Goal: Task Accomplishment & Management: Manage account settings

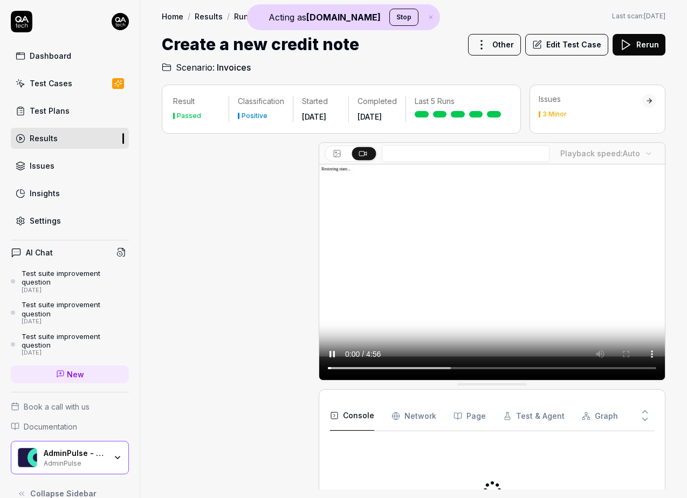
scroll to position [530, 0]
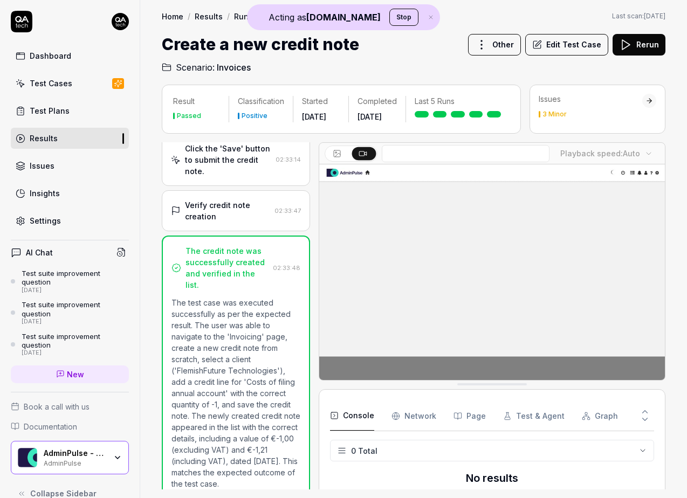
click at [73, 456] on div "AdminPulse - 0475.384.429" at bounding box center [75, 454] width 63 height 10
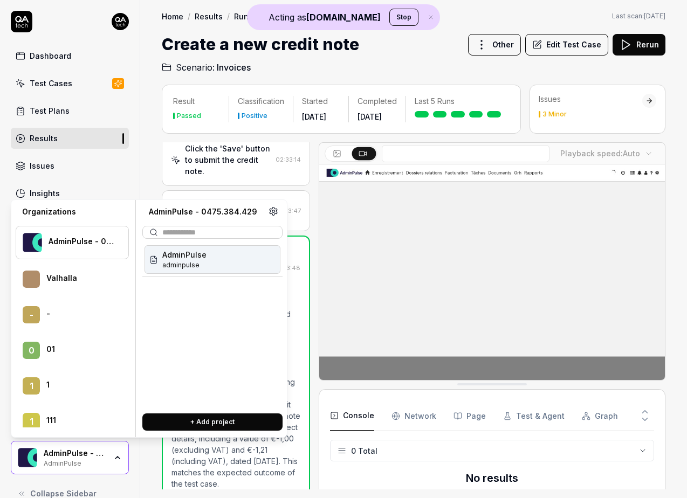
scroll to position [41828, 0]
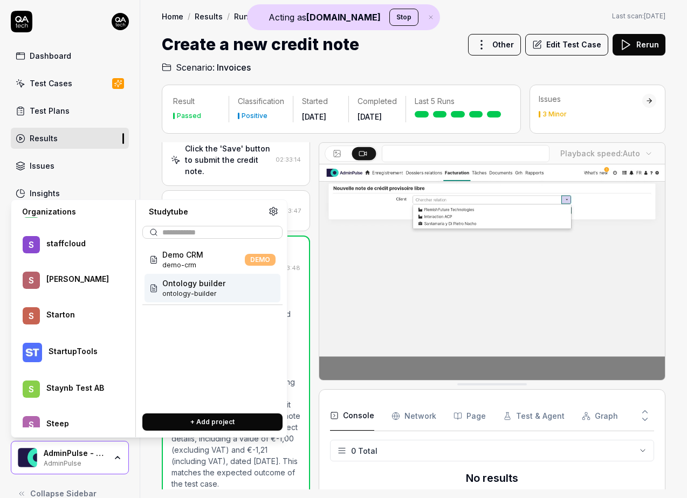
click at [179, 288] on span "Ontology builder" at bounding box center [193, 283] width 63 height 11
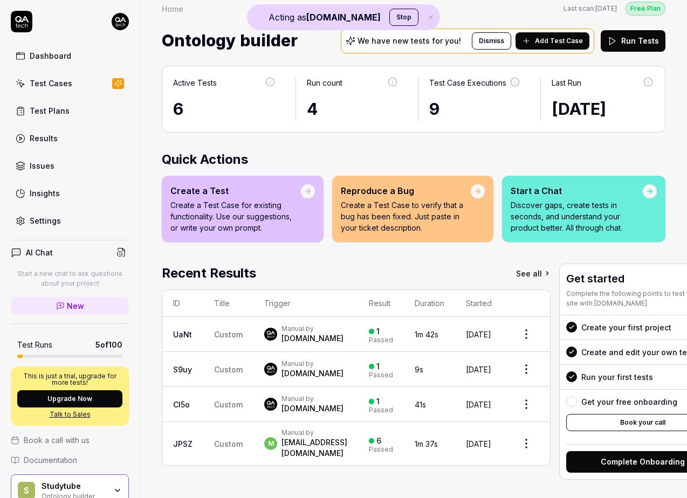
scroll to position [11, 0]
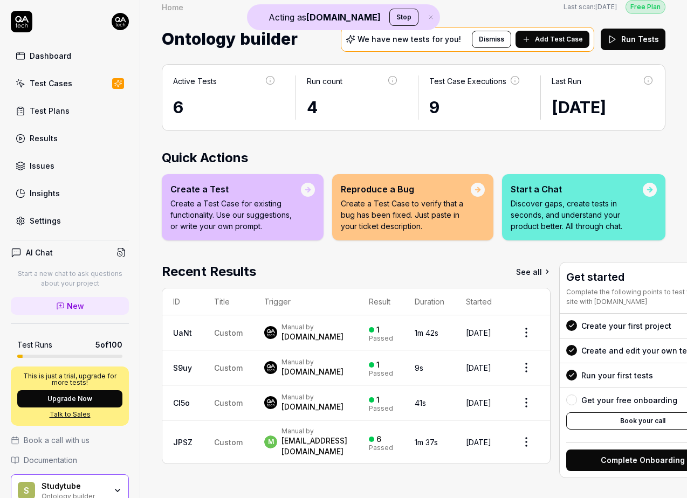
click at [545, 45] on button "Add Test Case" at bounding box center [553, 39] width 74 height 17
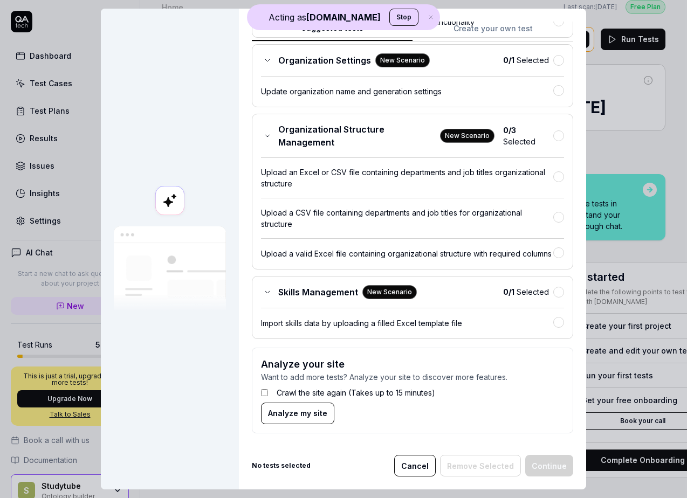
scroll to position [0, 0]
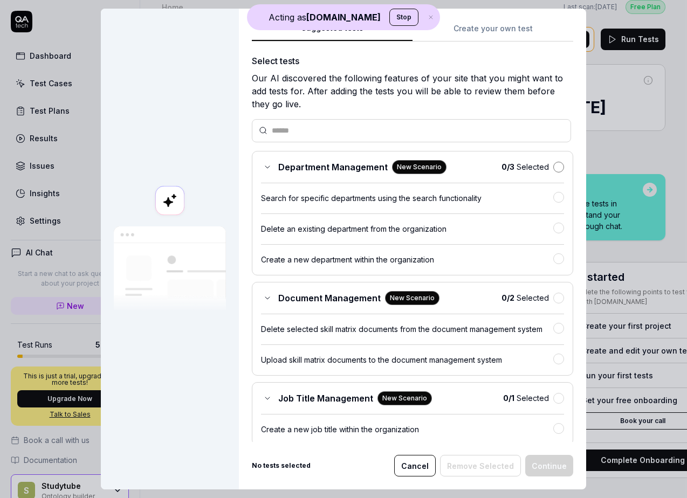
click at [557, 163] on button "button" at bounding box center [558, 167] width 11 height 11
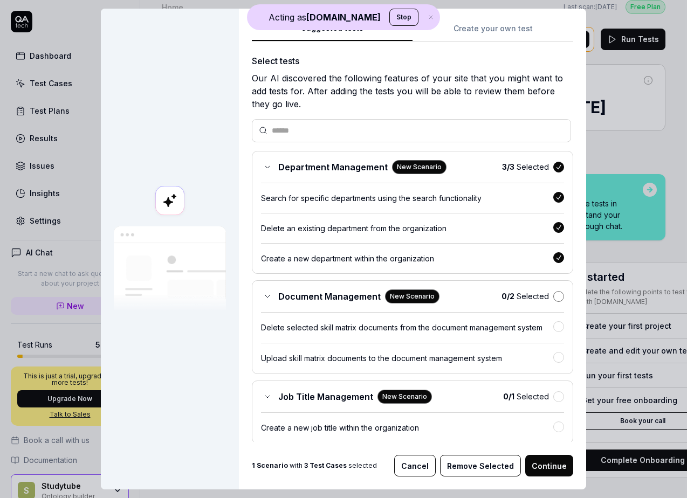
click at [560, 296] on button "button" at bounding box center [558, 296] width 11 height 11
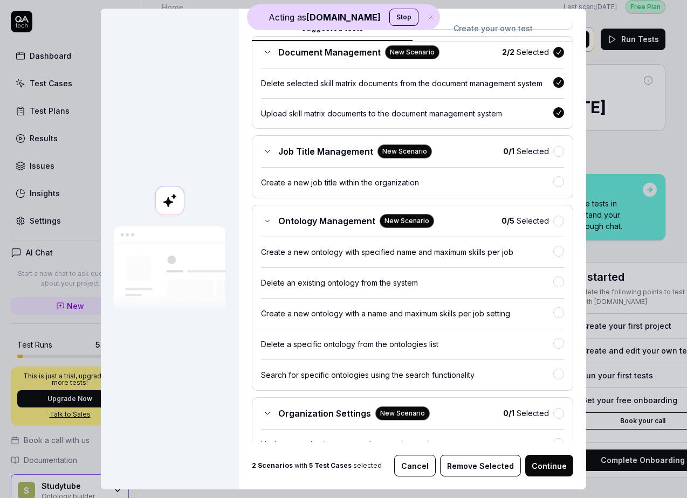
scroll to position [269, 0]
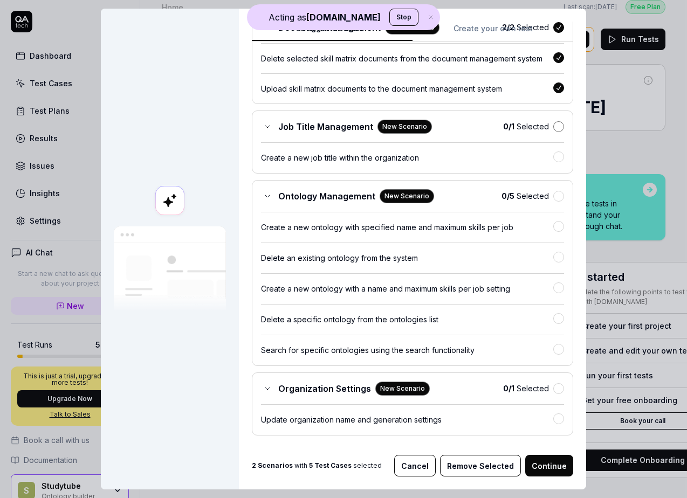
click at [559, 129] on button "button" at bounding box center [558, 126] width 11 height 11
click at [557, 198] on button "button" at bounding box center [558, 195] width 11 height 11
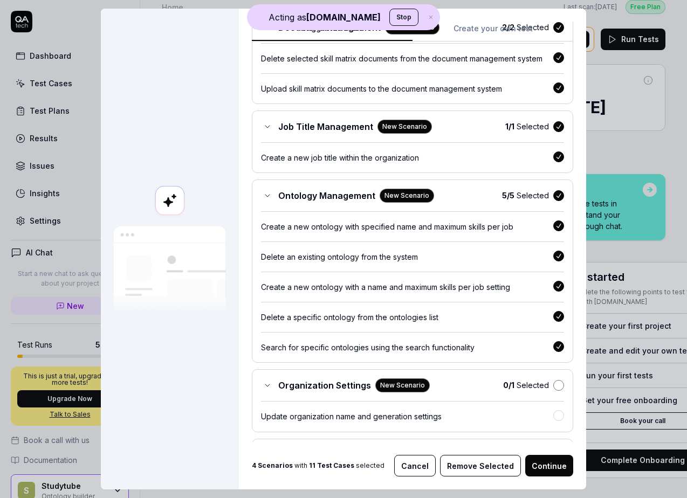
click at [559, 387] on button "button" at bounding box center [558, 385] width 11 height 11
click at [557, 470] on button "Continue" at bounding box center [549, 466] width 48 height 22
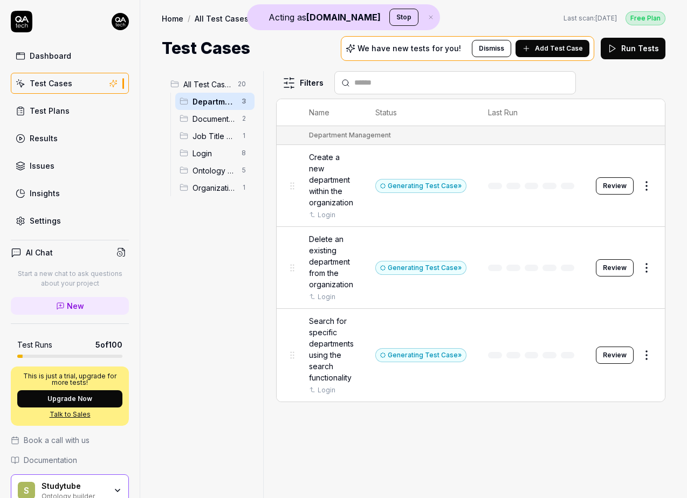
click at [57, 58] on div "Dashboard" at bounding box center [51, 55] width 42 height 11
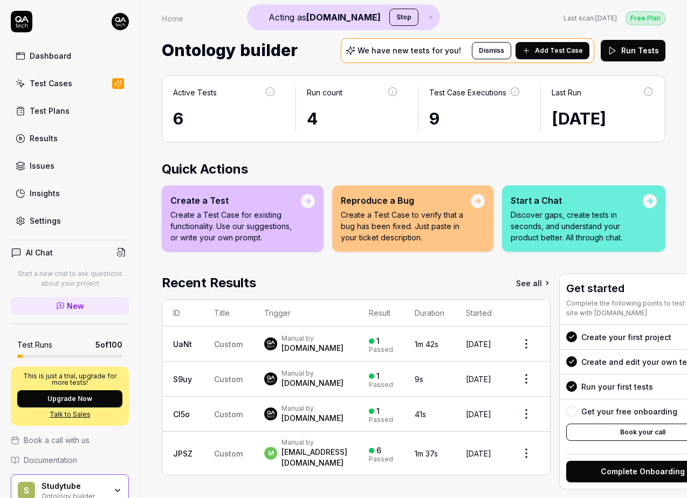
click at [61, 86] on div "Test Cases" at bounding box center [51, 83] width 43 height 11
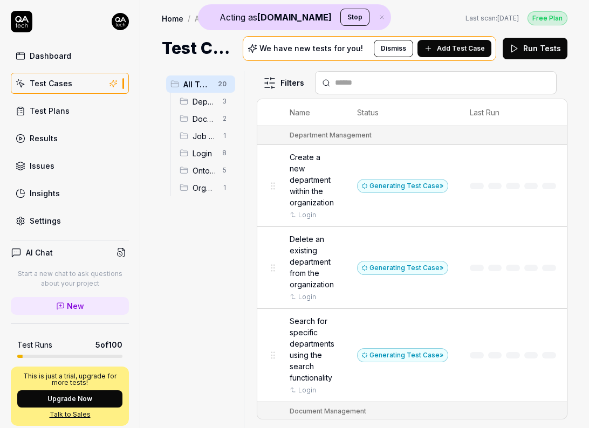
click at [340, 19] on button "Stop" at bounding box center [354, 17] width 29 height 17
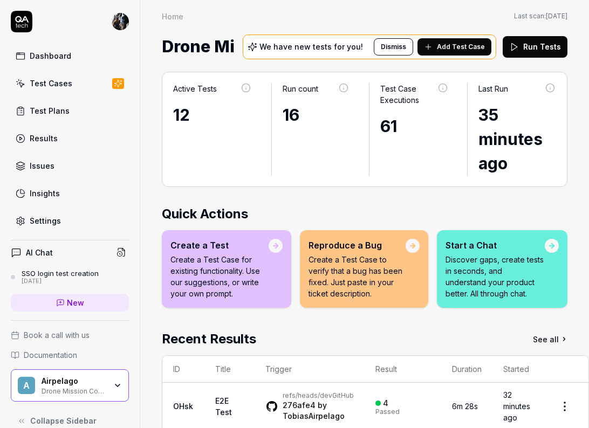
click at [40, 220] on div "Settings" at bounding box center [45, 220] width 31 height 11
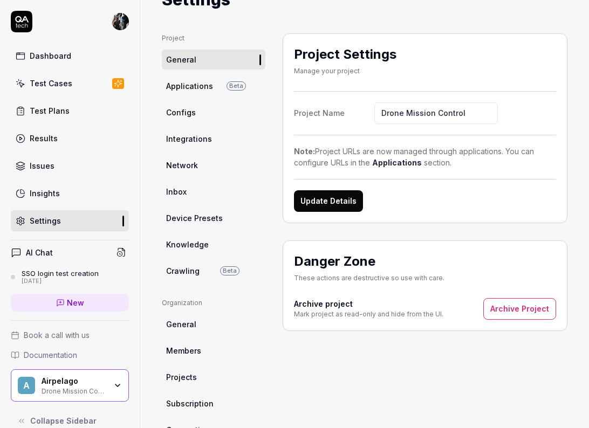
scroll to position [46, 0]
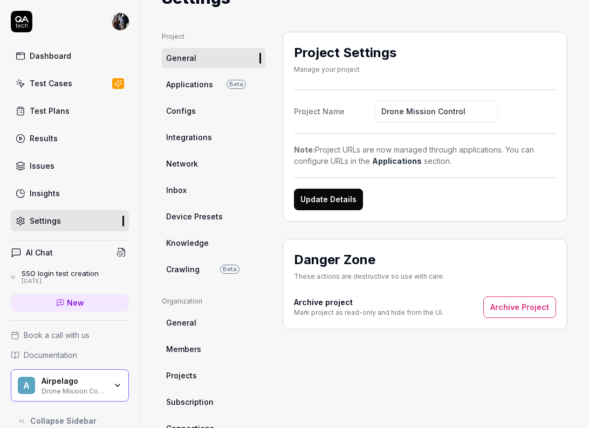
click at [197, 346] on span "Members" at bounding box center [183, 349] width 35 height 11
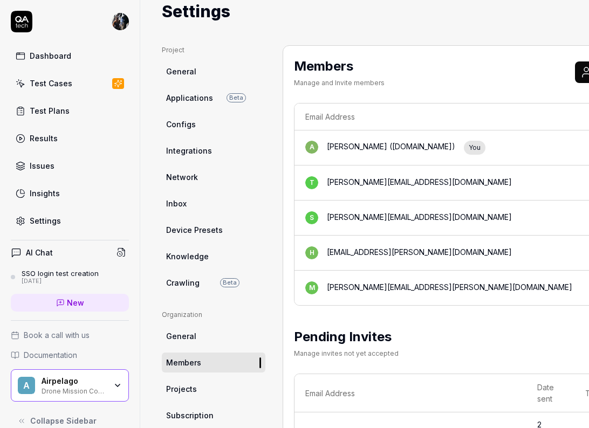
scroll to position [35, 0]
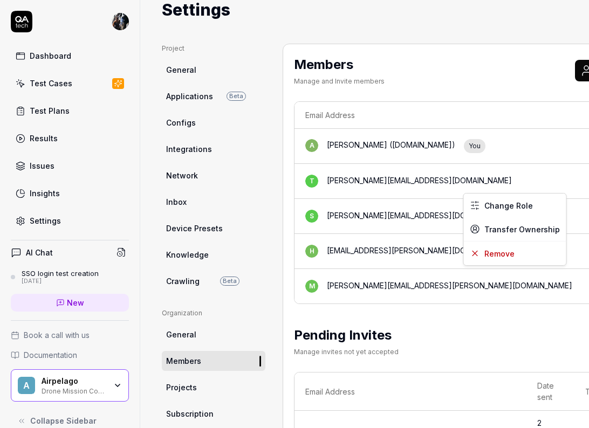
click at [552, 178] on html "Dashboard Test Cases Test Plans Results Issues Insights Settings AI Chat SSO lo…" at bounding box center [294, 214] width 589 height 428
click at [535, 207] on div "Change Role" at bounding box center [515, 206] width 102 height 24
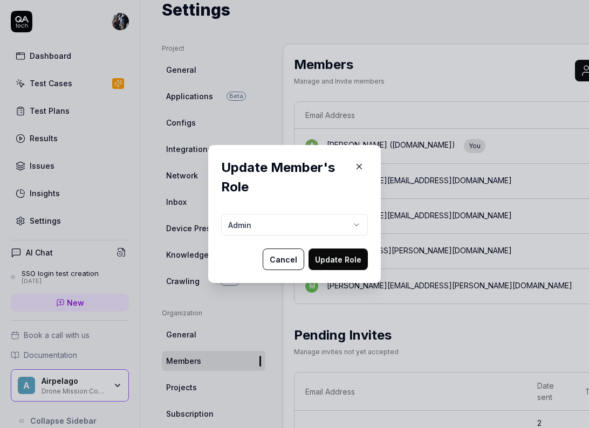
click at [286, 218] on body "Dashboard Test Cases Test Plans Results Issues Insights Settings AI Chat SSO lo…" at bounding box center [294, 214] width 589 height 428
click at [358, 202] on div "​ Update Member's Role Admin Cancel Update Role" at bounding box center [294, 214] width 589 height 428
click at [352, 170] on button "button" at bounding box center [359, 166] width 17 height 17
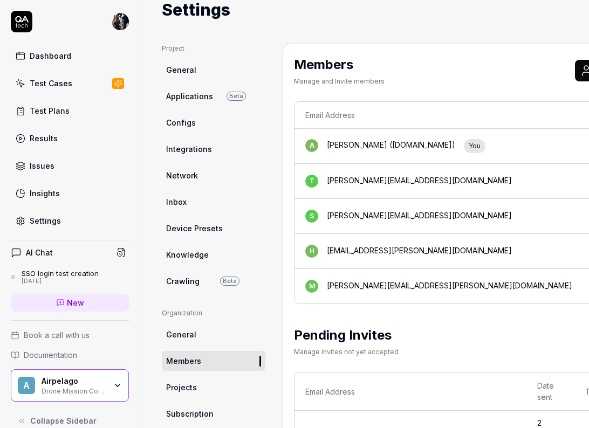
click at [551, 182] on html "Dashboard Test Cases Test Plans Results Issues Insights Settings AI Chat SSO lo…" at bounding box center [294, 214] width 589 height 428
click at [525, 229] on span "Transfer Ownership" at bounding box center [522, 229] width 76 height 11
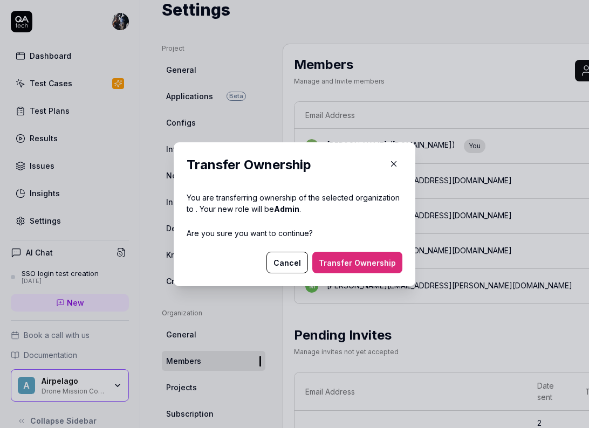
click at [352, 266] on button "Transfer Ownership" at bounding box center [357, 263] width 90 height 22
